Goal: Information Seeking & Learning: Learn about a topic

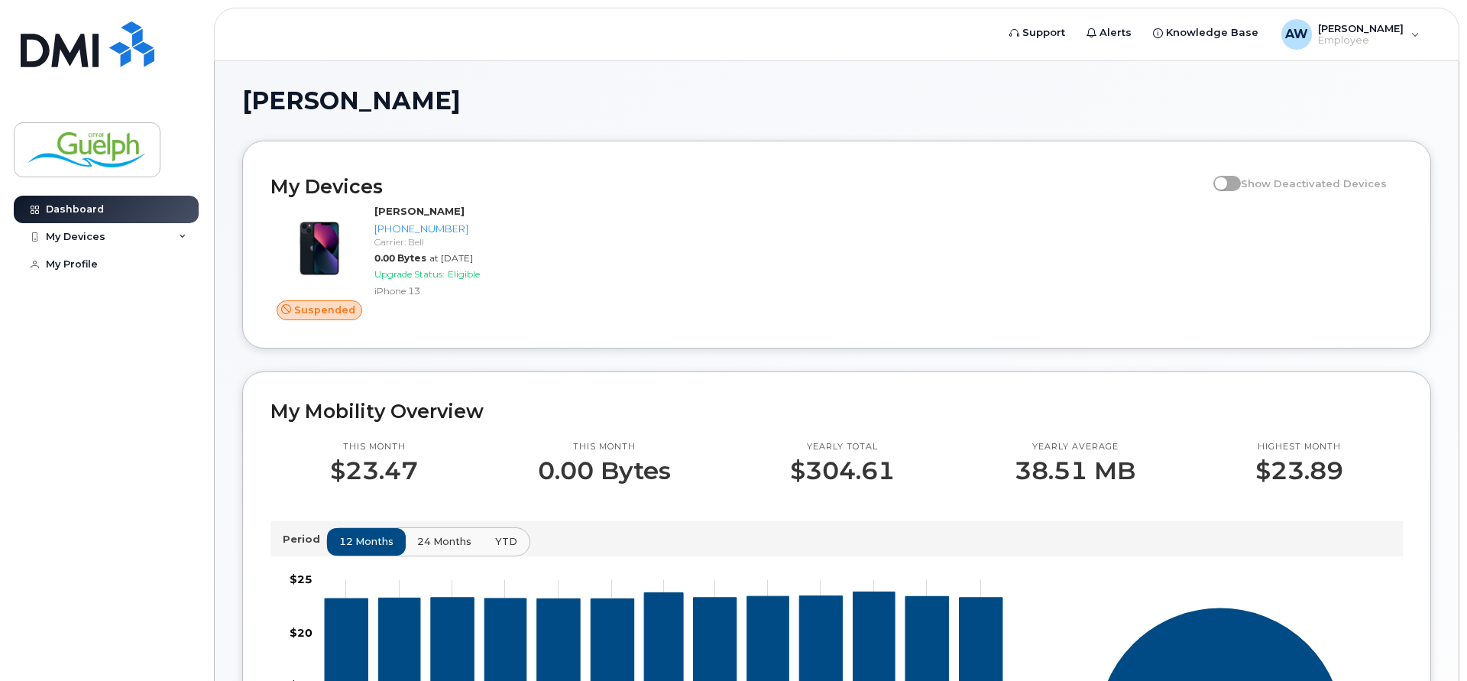
scroll to position [78, 0]
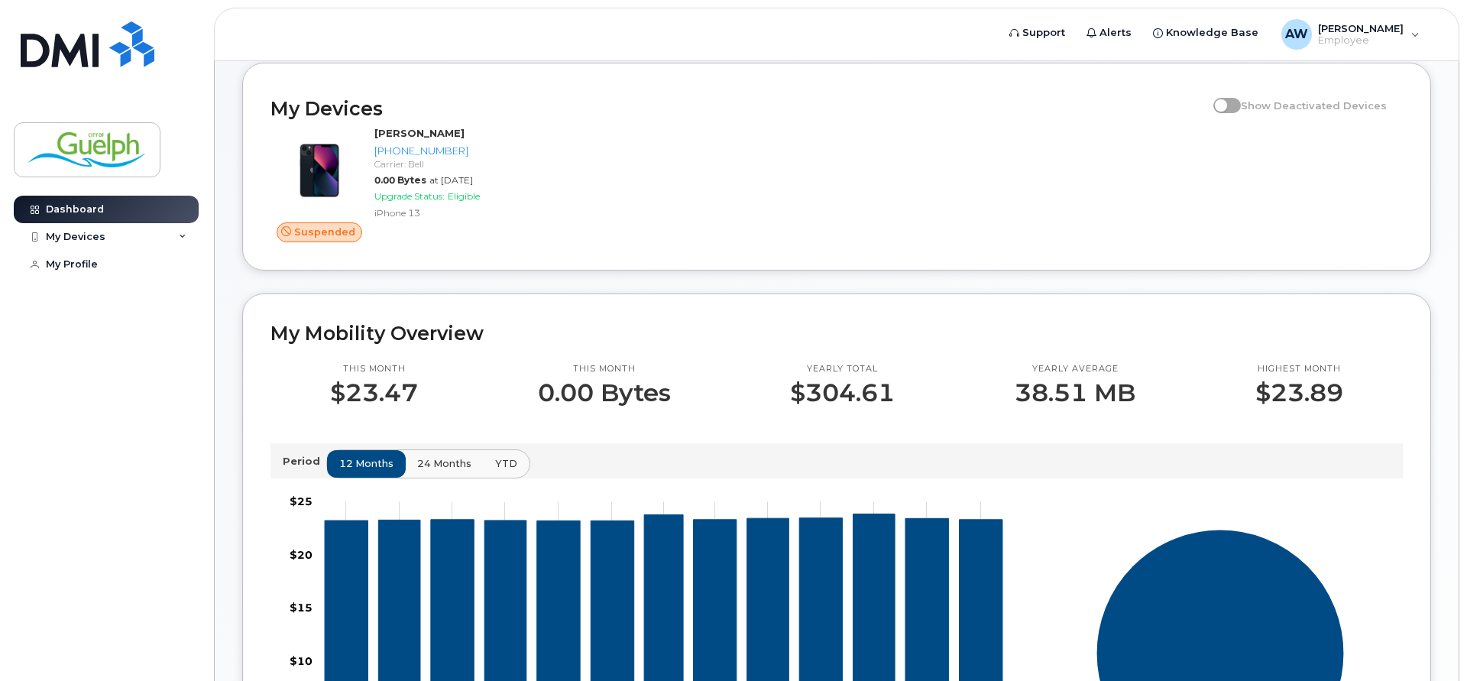
drag, startPoint x: 163, startPoint y: 238, endPoint x: 165, endPoint y: 252, distance: 13.8
click at [163, 237] on div "My Devices" at bounding box center [106, 237] width 185 height 28
click at [124, 303] on div "([PERSON_NAME])" at bounding box center [139, 308] width 93 height 14
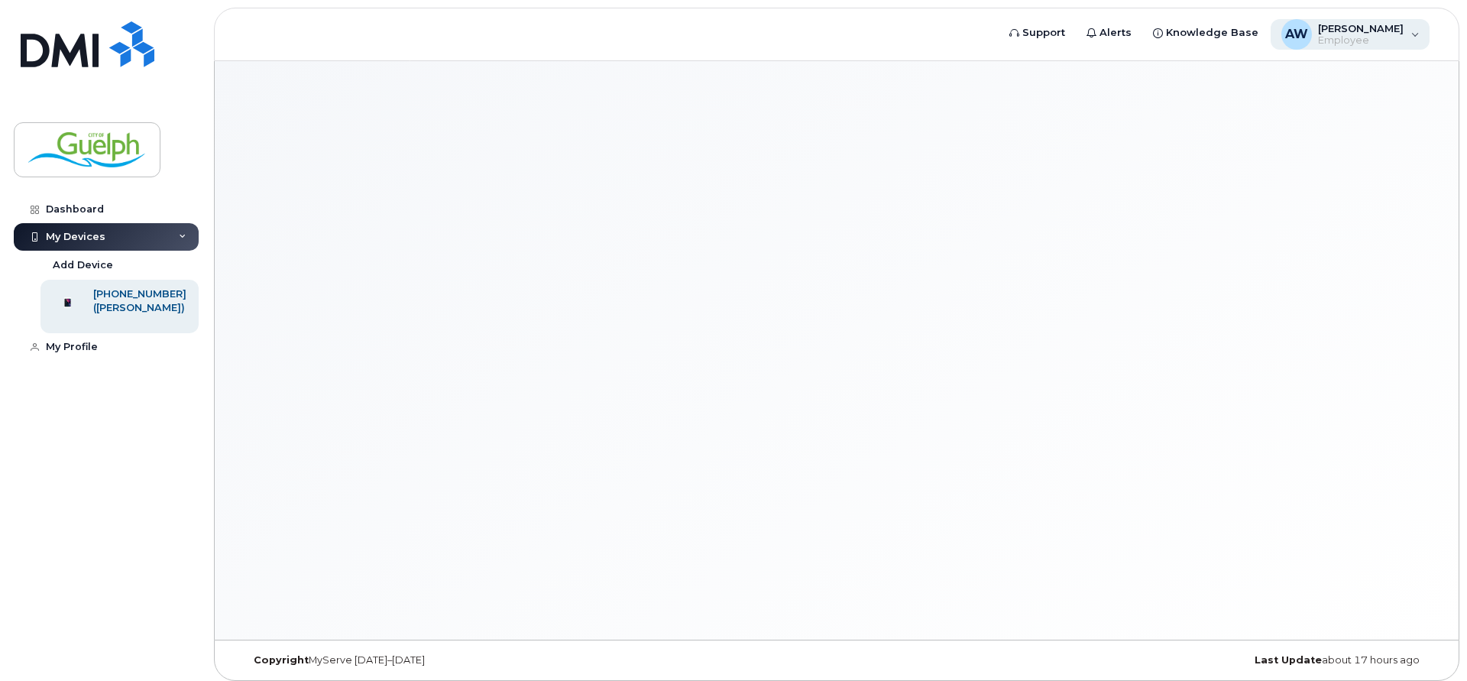
click at [1368, 34] on span "[PERSON_NAME]" at bounding box center [1361, 28] width 86 height 12
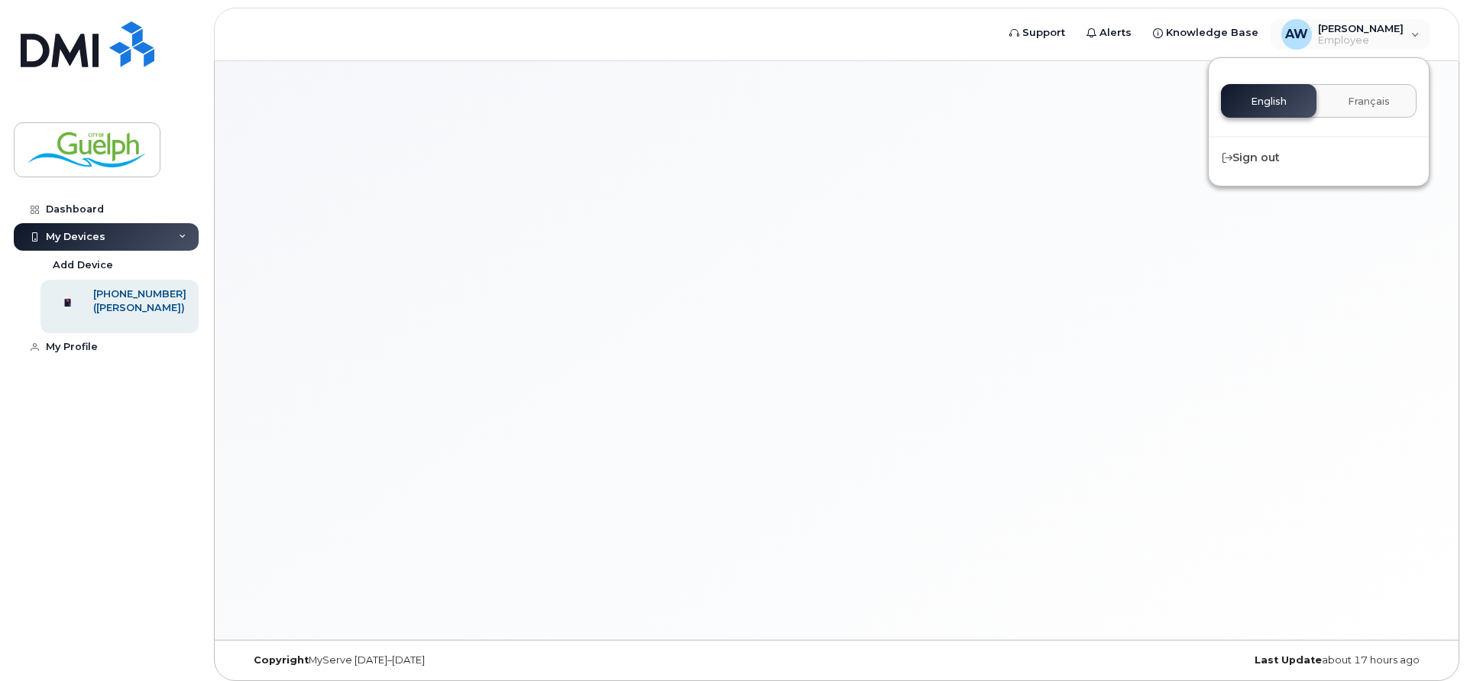
click at [959, 225] on div at bounding box center [837, 350] width 1244 height 578
click at [809, 253] on div at bounding box center [837, 350] width 1244 height 578
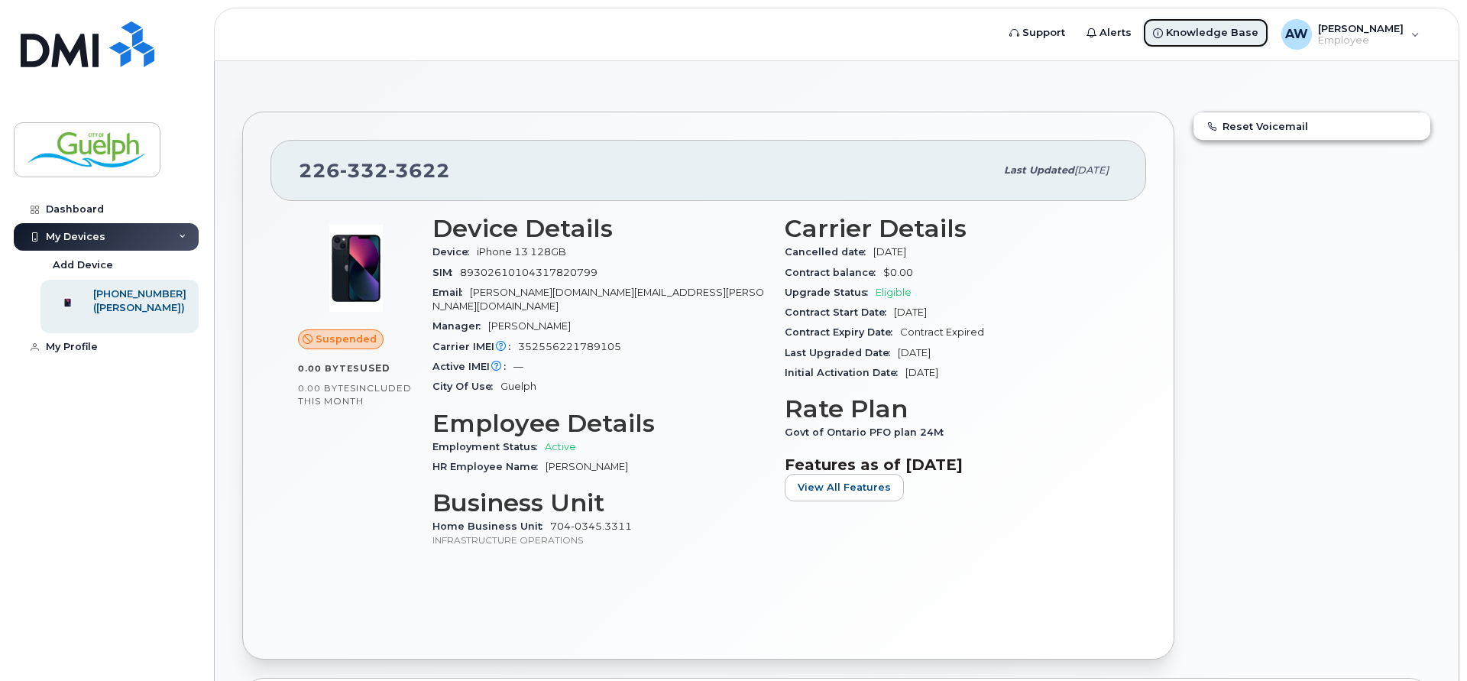
click at [1242, 32] on span "Knowledge Base" at bounding box center [1212, 32] width 92 height 15
